Goal: Find specific page/section: Find specific page/section

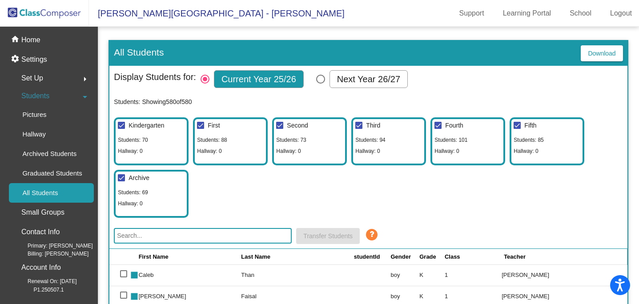
click at [51, 16] on img at bounding box center [44, 13] width 89 height 26
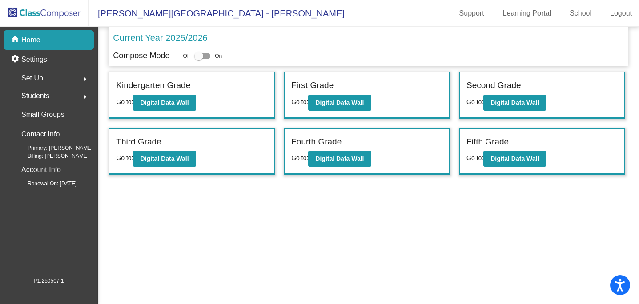
click at [34, 96] on span "Students" at bounding box center [35, 96] width 28 height 12
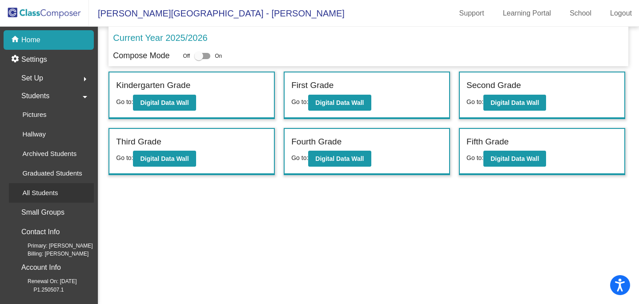
click at [28, 199] on div "All Students" at bounding box center [37, 193] width 56 height 20
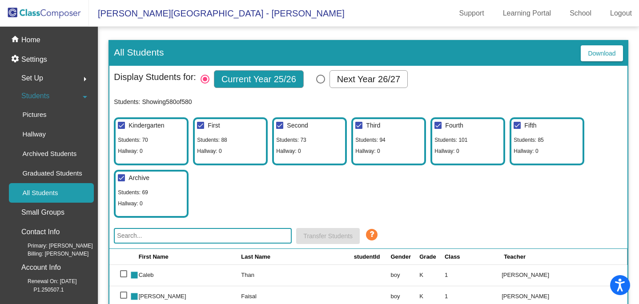
click at [237, 234] on input "text" at bounding box center [203, 236] width 178 height 16
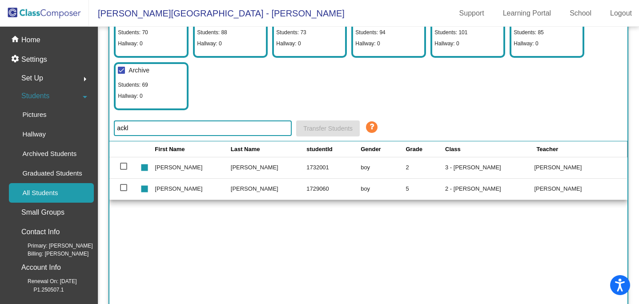
scroll to position [110, 0]
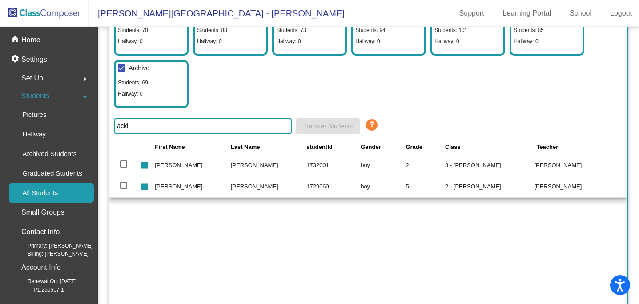
type input "ackl"
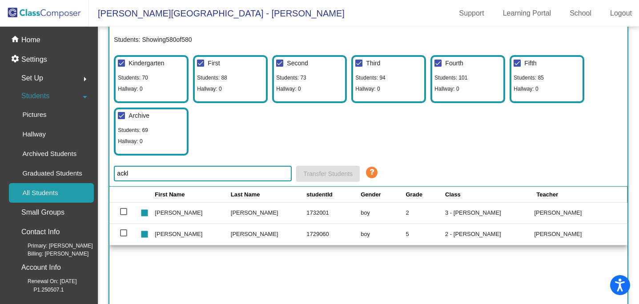
scroll to position [73, 0]
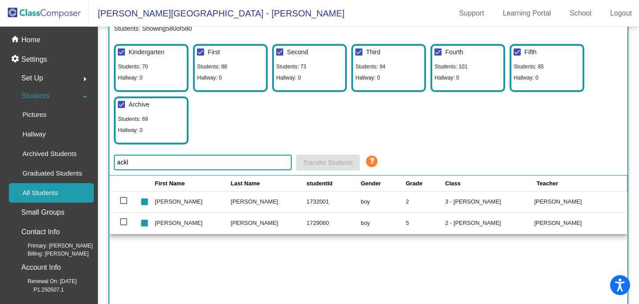
click at [54, 96] on div "Students arrow_drop_down" at bounding box center [51, 96] width 85 height 18
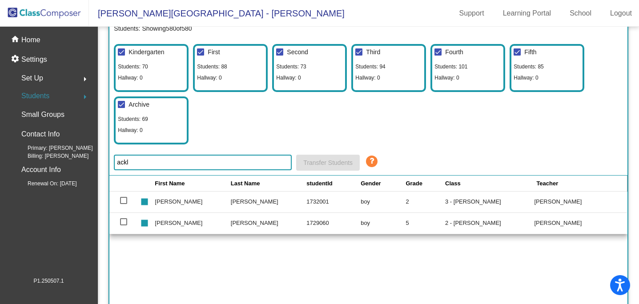
click at [54, 96] on div "Students arrow_right" at bounding box center [51, 96] width 85 height 18
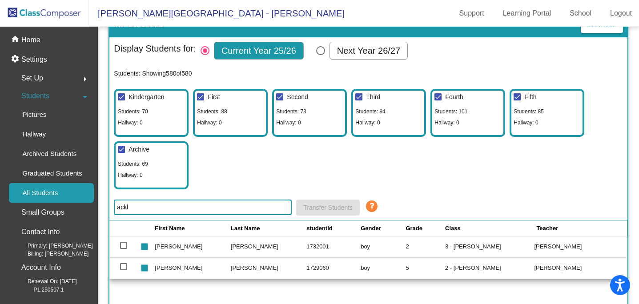
scroll to position [0, 0]
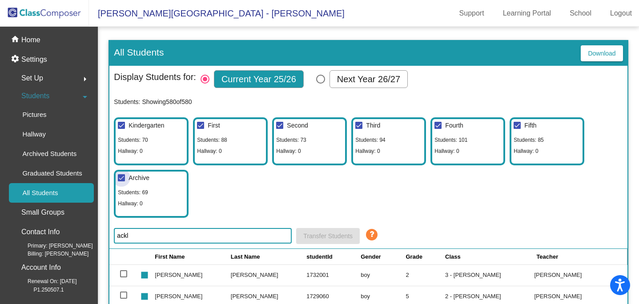
click at [121, 178] on div at bounding box center [121, 177] width 7 height 7
click at [121, 181] on input "Archive" at bounding box center [121, 181] width 0 height 0
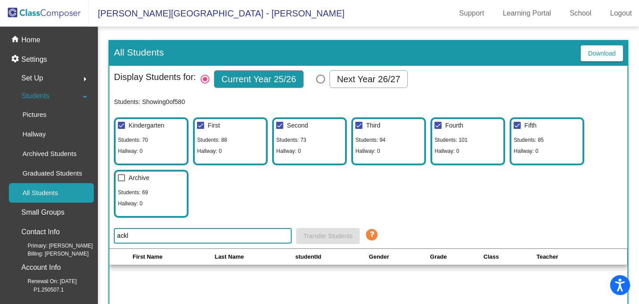
click at [121, 179] on div at bounding box center [121, 177] width 7 height 7
click at [121, 181] on input "Archive" at bounding box center [121, 181] width 0 height 0
checkbox input "true"
click at [60, 197] on div "All Students" at bounding box center [37, 193] width 56 height 20
click at [36, 41] on p "Home" at bounding box center [30, 40] width 19 height 11
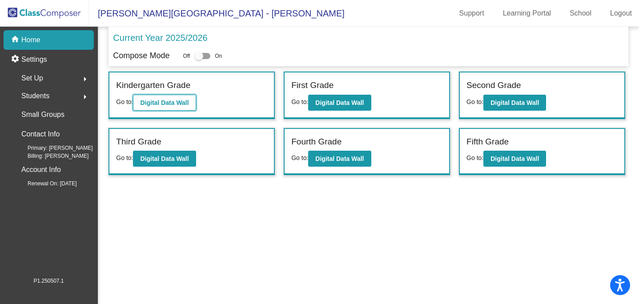
click at [169, 104] on b "Digital Data Wall" at bounding box center [164, 102] width 48 height 7
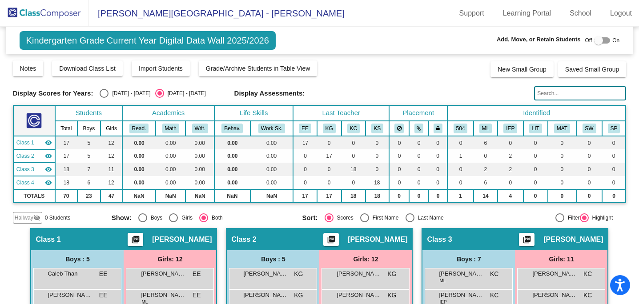
click at [30, 20] on img at bounding box center [44, 13] width 89 height 26
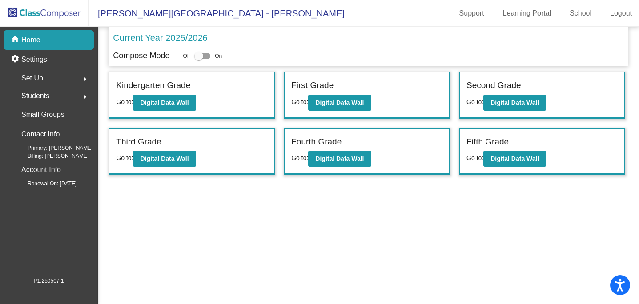
click at [46, 90] on span "Students" at bounding box center [35, 96] width 28 height 12
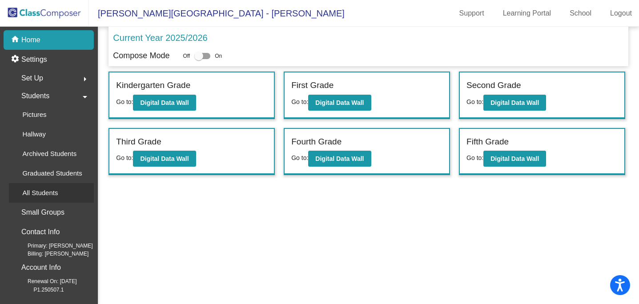
click at [66, 190] on link "All Students" at bounding box center [51, 193] width 85 height 20
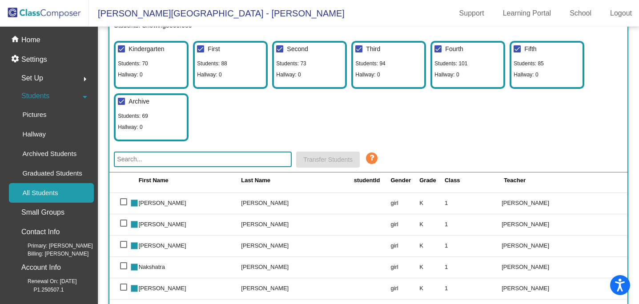
scroll to position [128, 0]
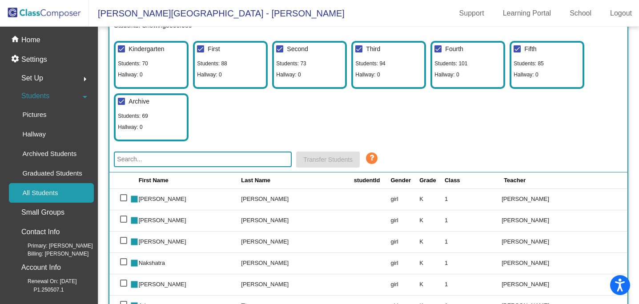
click at [64, 194] on div "All Students" at bounding box center [37, 193] width 56 height 20
click at [151, 162] on input "text" at bounding box center [203, 160] width 178 height 16
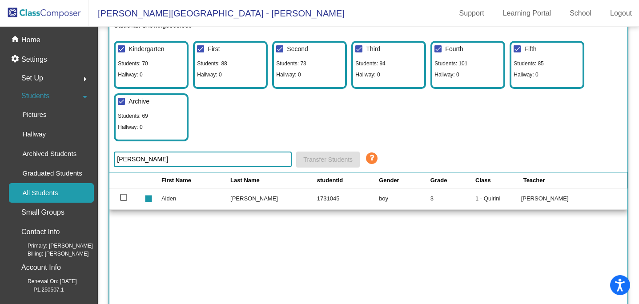
type input "[PERSON_NAME]"
click at [80, 192] on link "All Students" at bounding box center [51, 193] width 85 height 20
